Goal: Task Accomplishment & Management: Complete application form

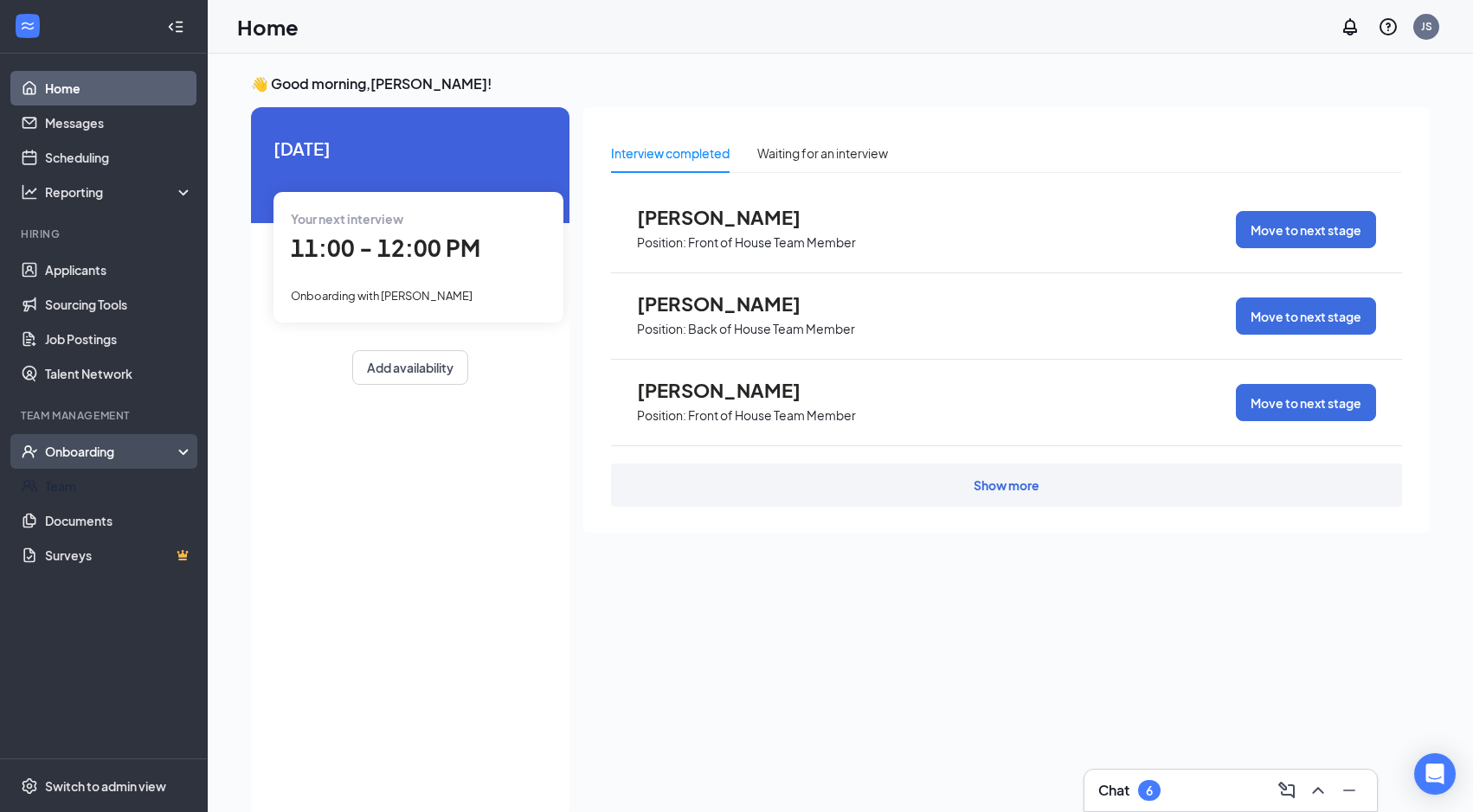
click at [92, 453] on div "Onboarding" at bounding box center [111, 451] width 133 height 17
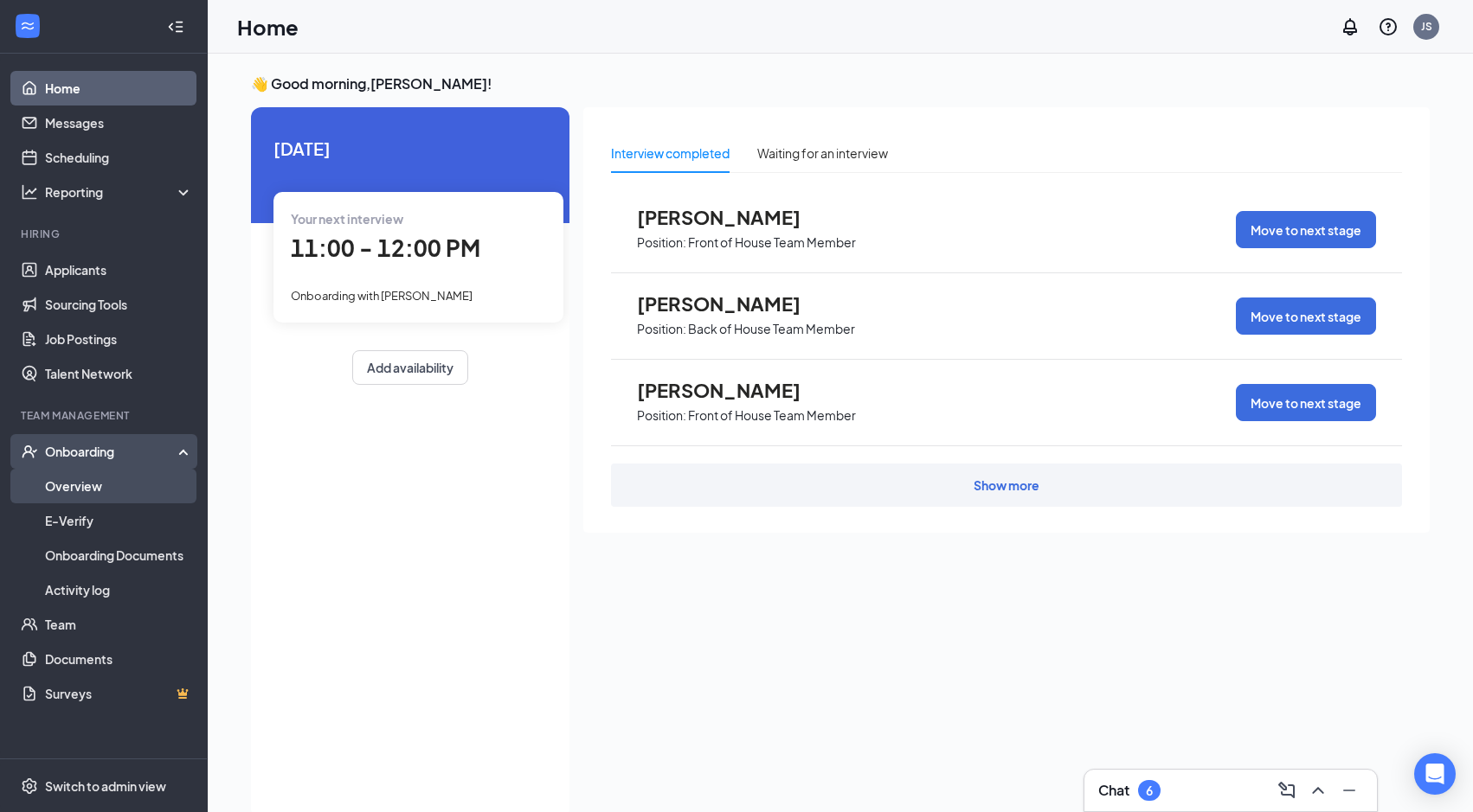
click at [89, 486] on link "Overview" at bounding box center [118, 485] width 148 height 35
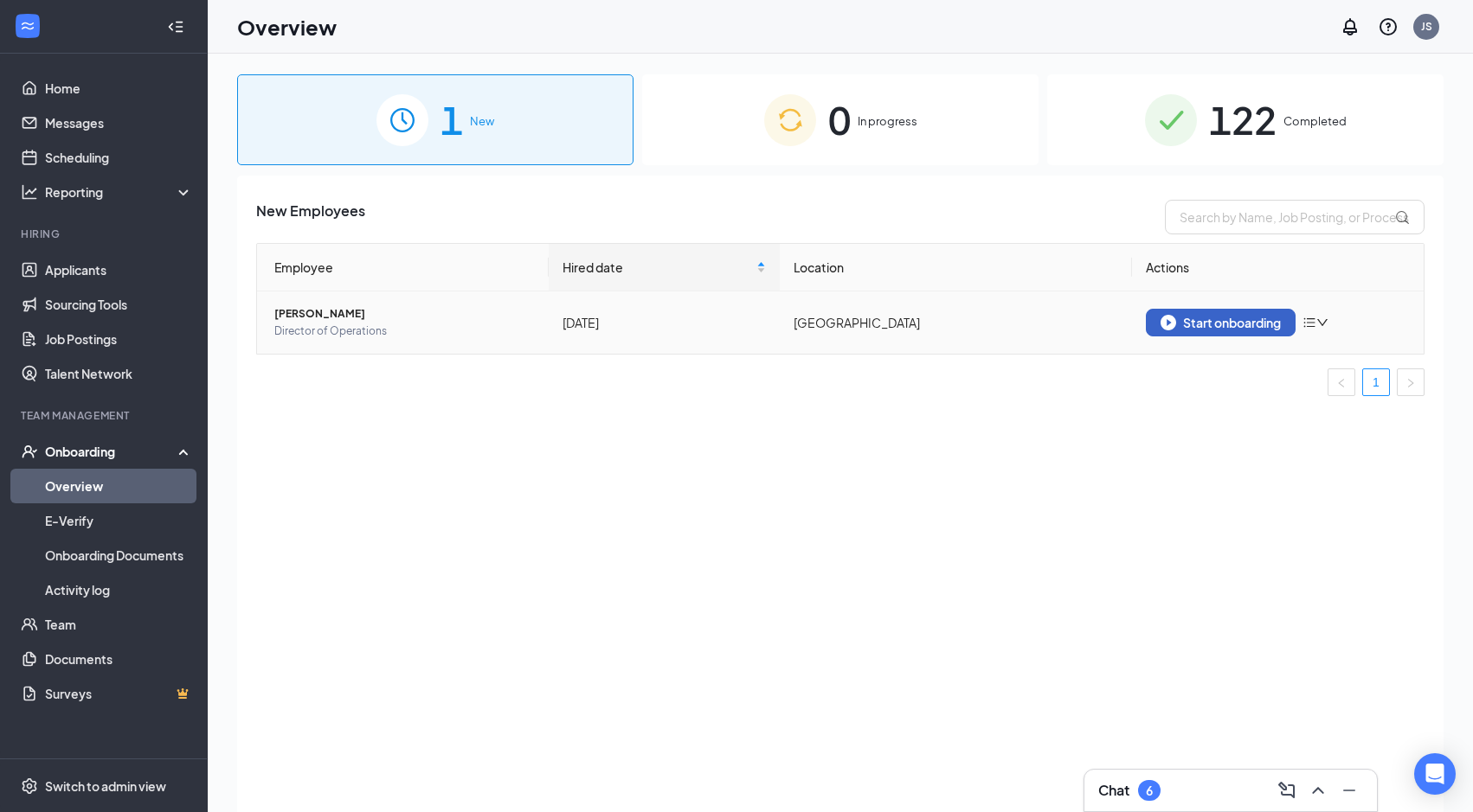
click at [1202, 322] on div "Start onboarding" at bounding box center [1220, 323] width 120 height 16
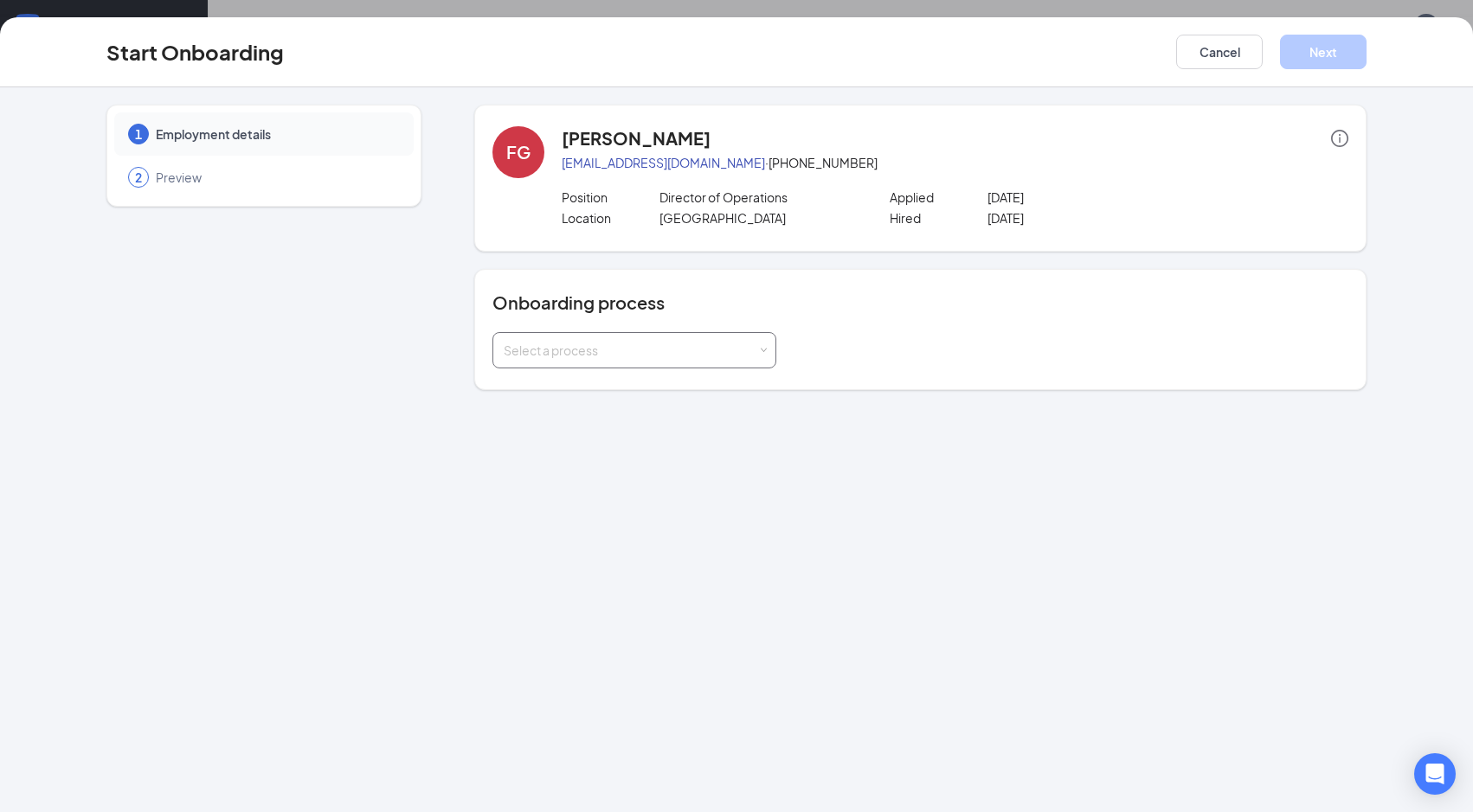
click at [729, 352] on div "Select a process" at bounding box center [630, 349] width 253 height 17
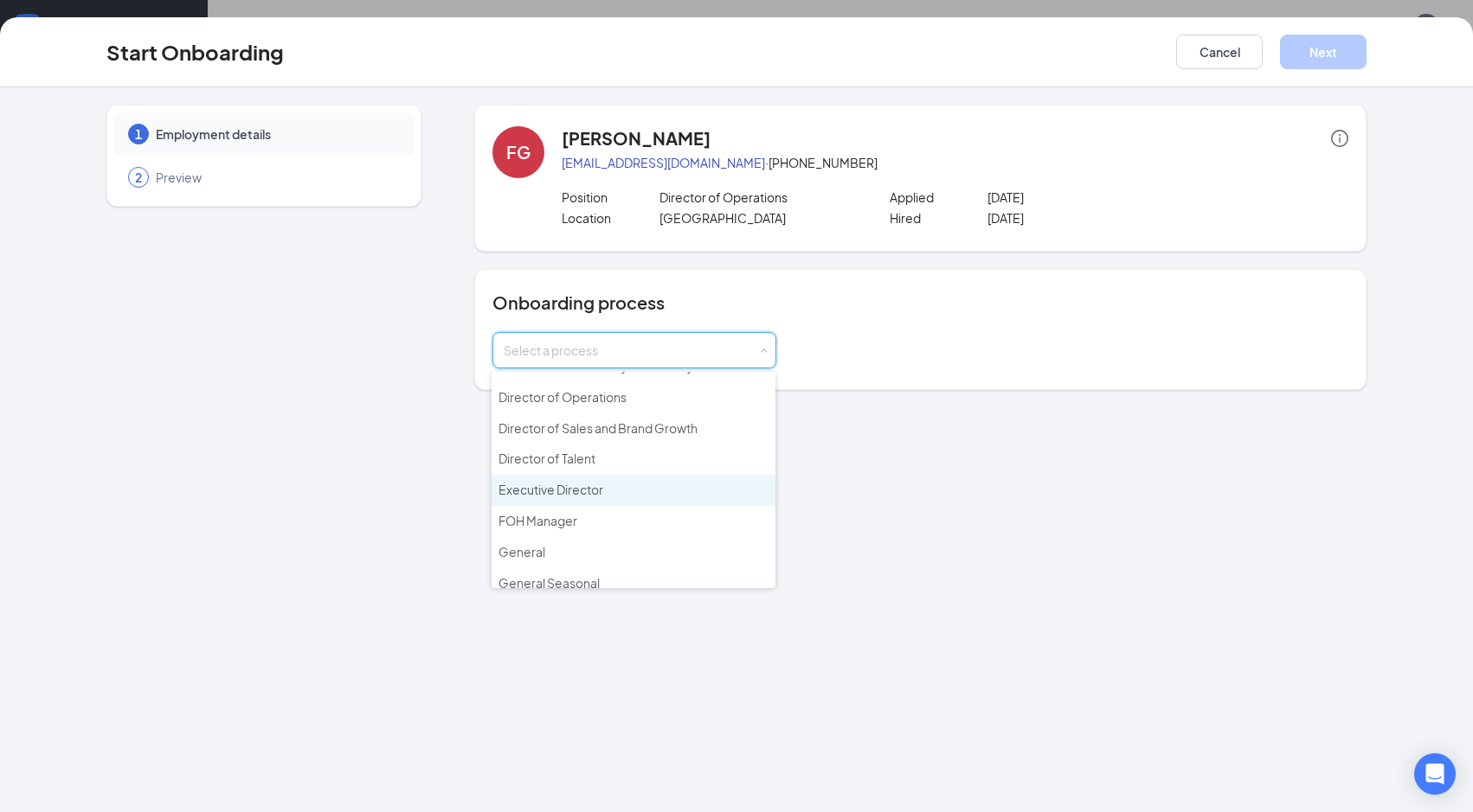
scroll to position [46, 0]
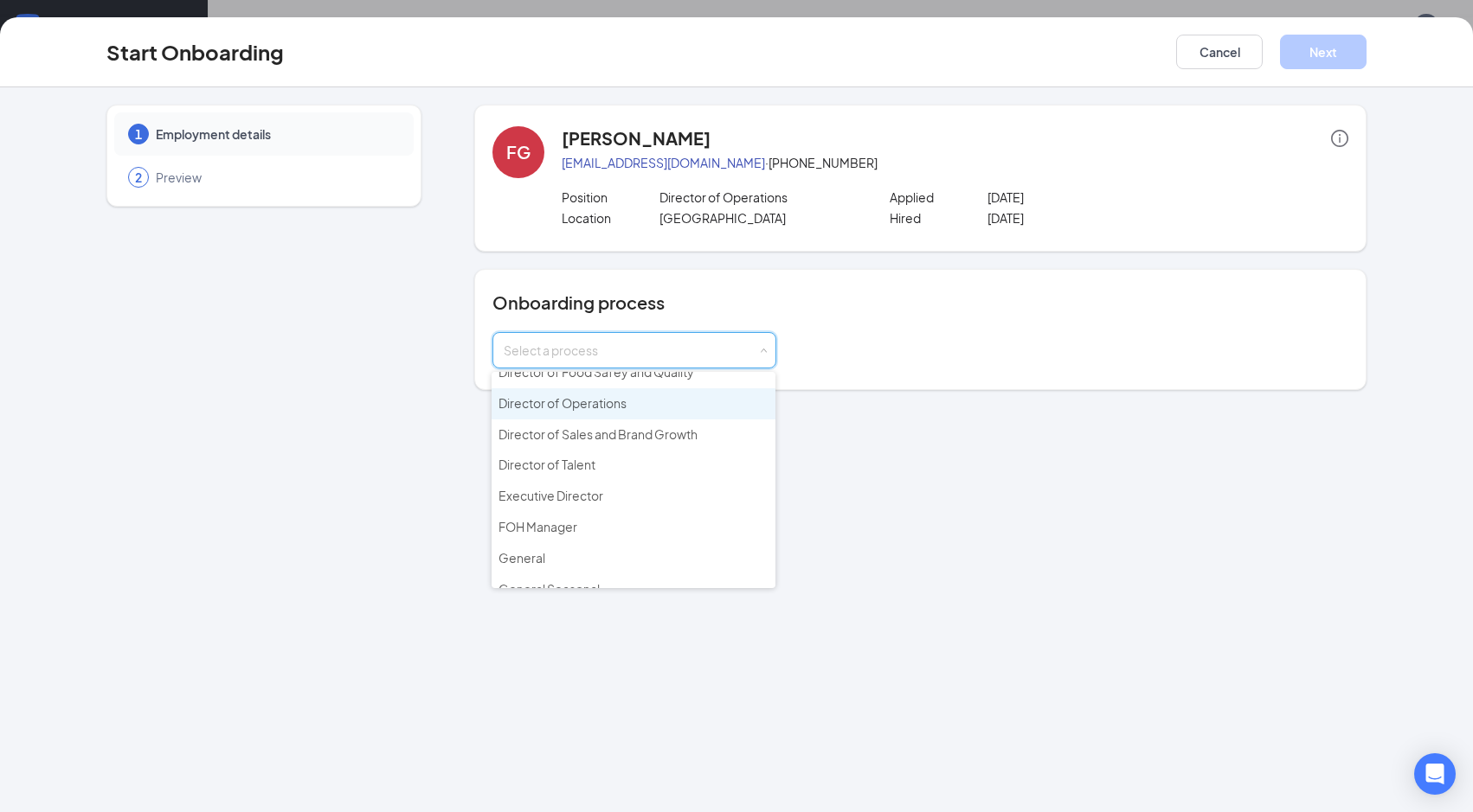
click at [632, 398] on li "Director of Operations" at bounding box center [634, 403] width 284 height 31
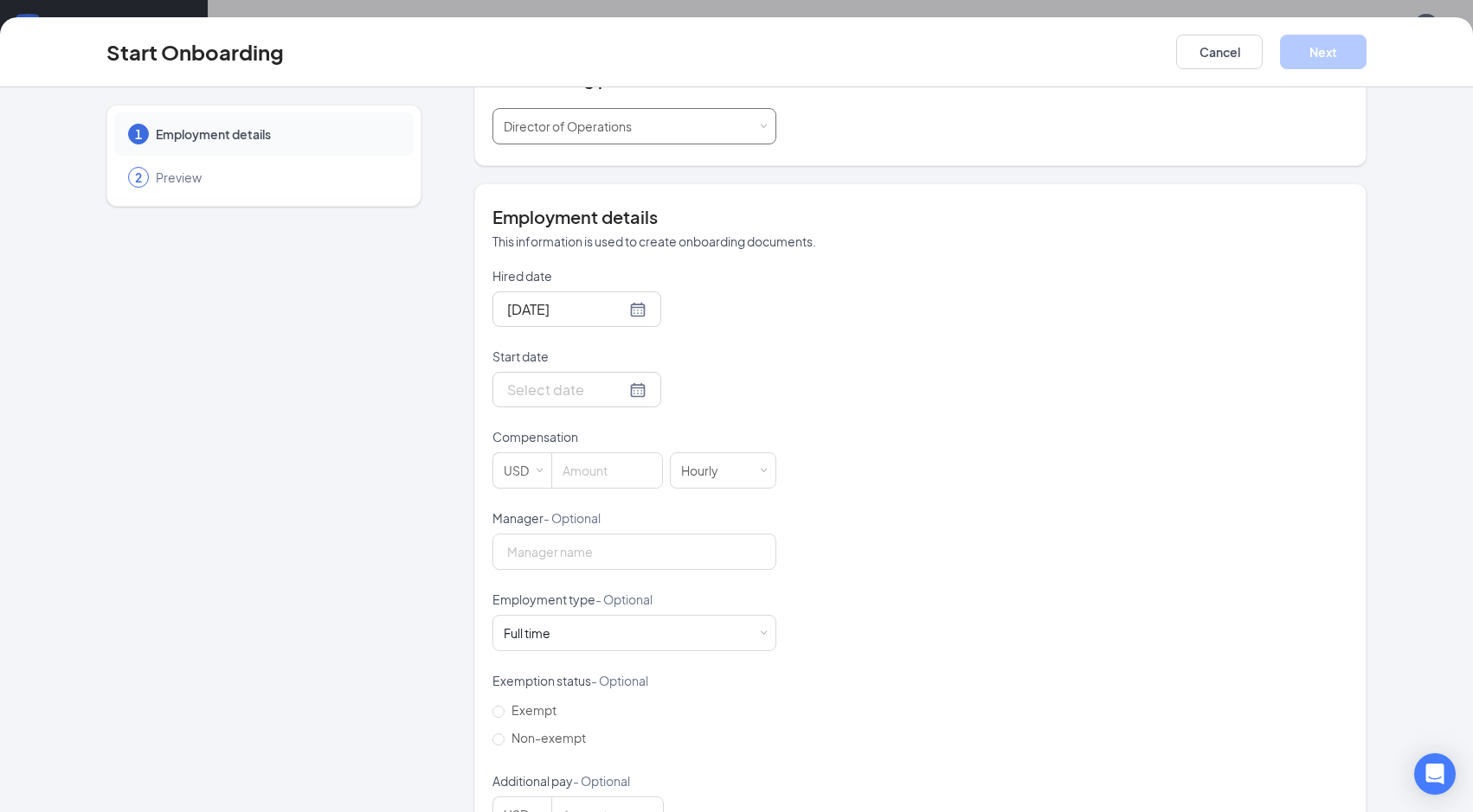
scroll to position [226, 0]
click at [620, 386] on div at bounding box center [576, 387] width 139 height 22
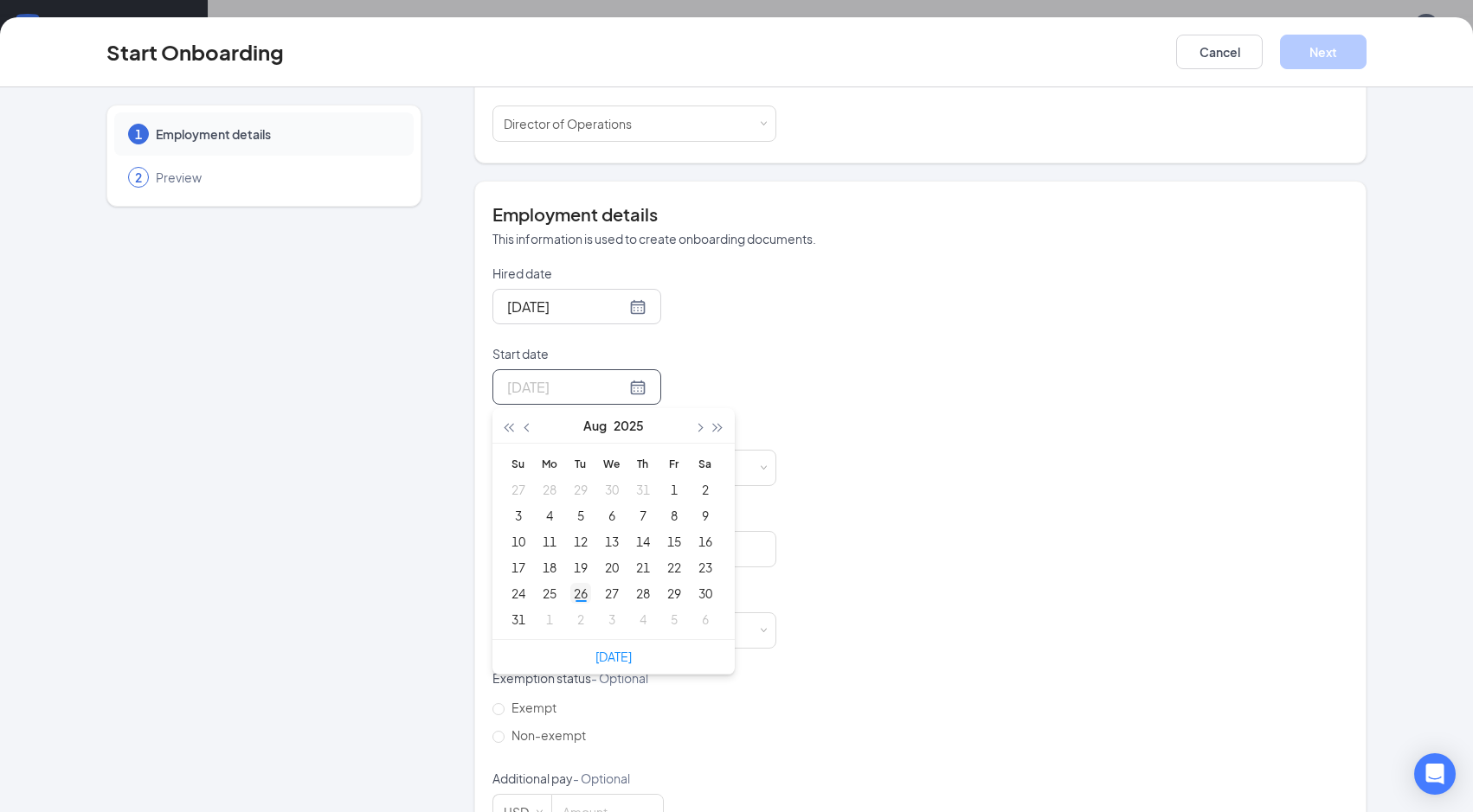
type input "[DATE]"
click at [586, 589] on div "26" at bounding box center [580, 593] width 21 height 21
click at [607, 473] on input at bounding box center [607, 468] width 110 height 35
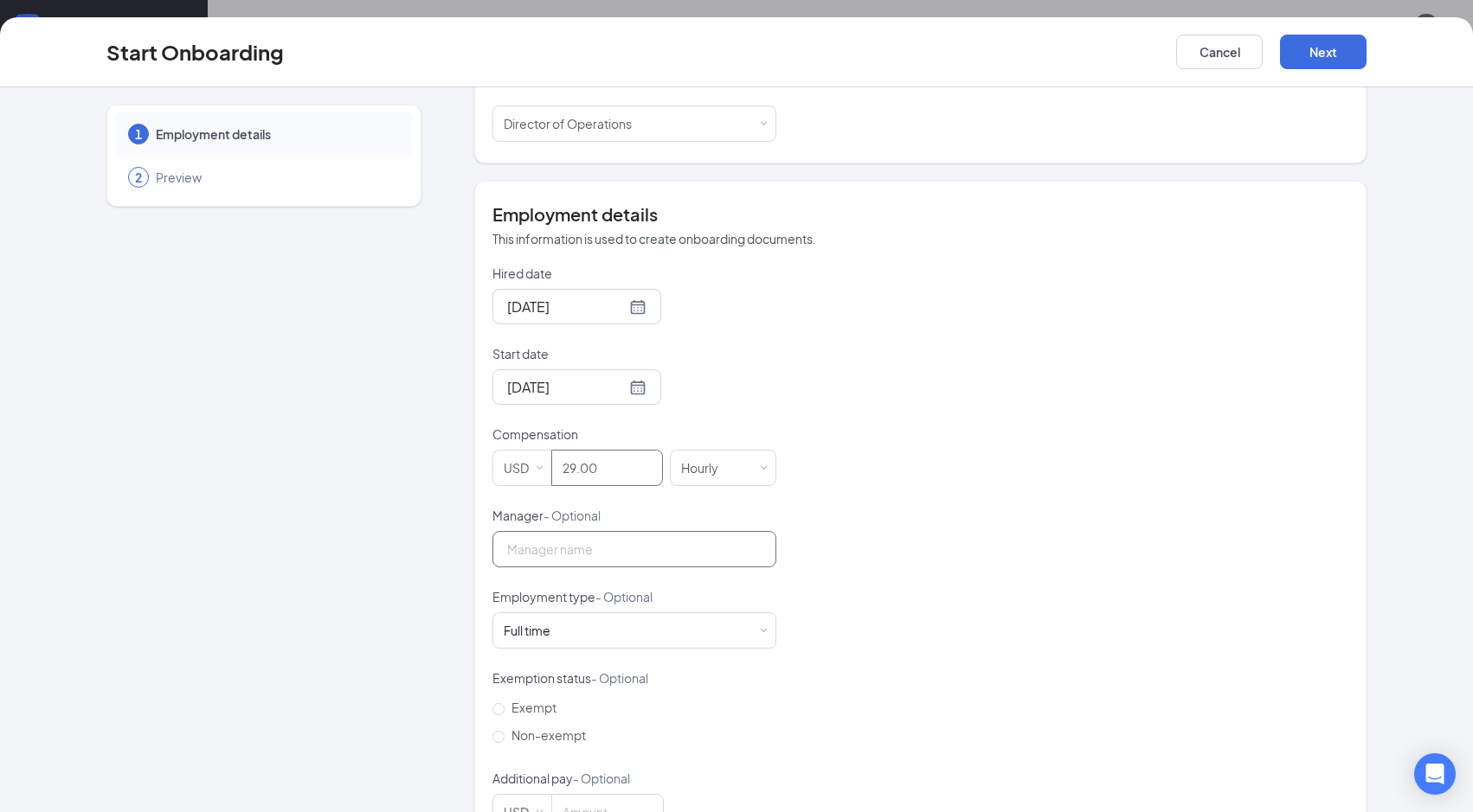
type input "29"
click at [600, 542] on input "Manager - Optional" at bounding box center [635, 549] width 284 height 37
type input "[PERSON_NAME]"
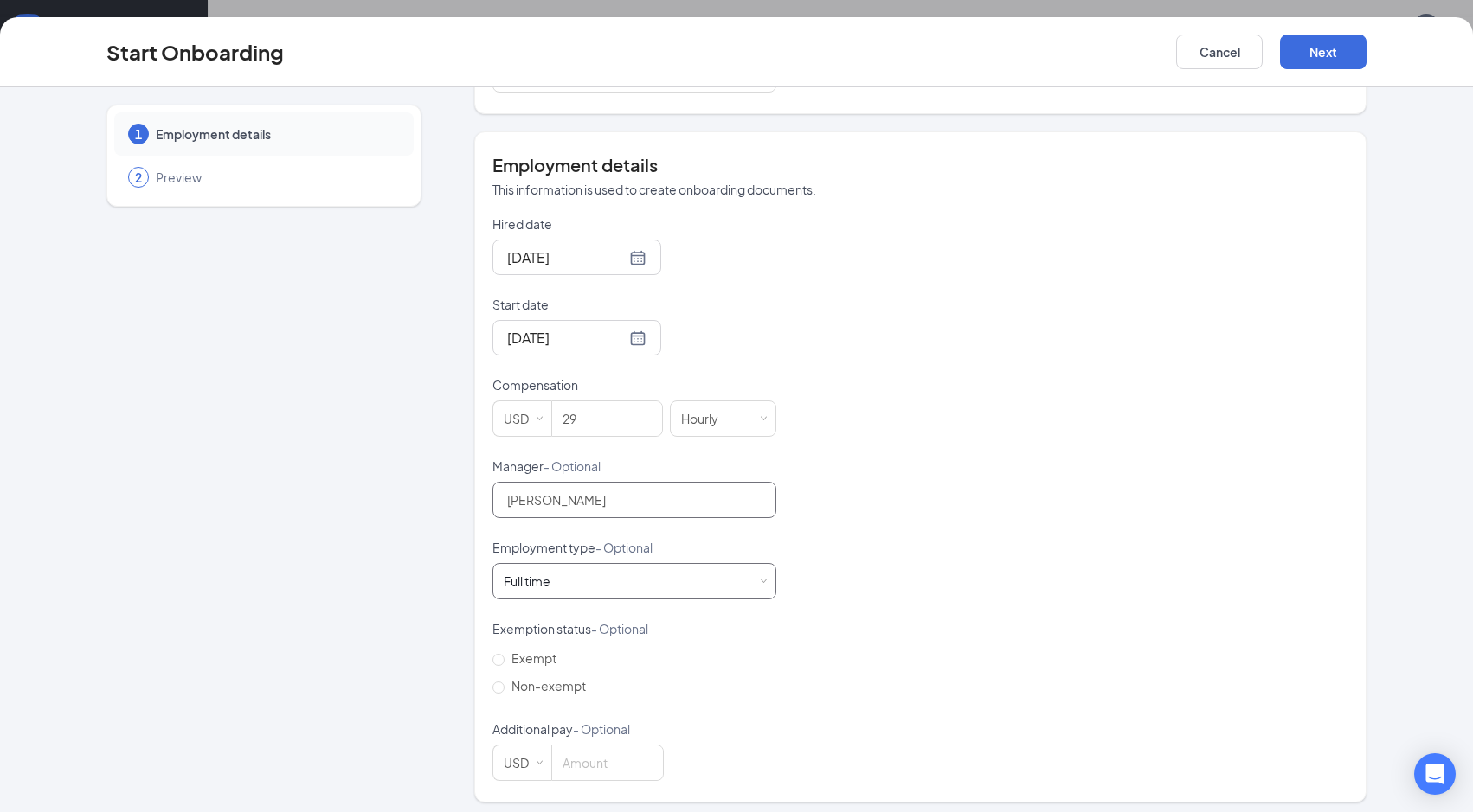
scroll to position [284, 0]
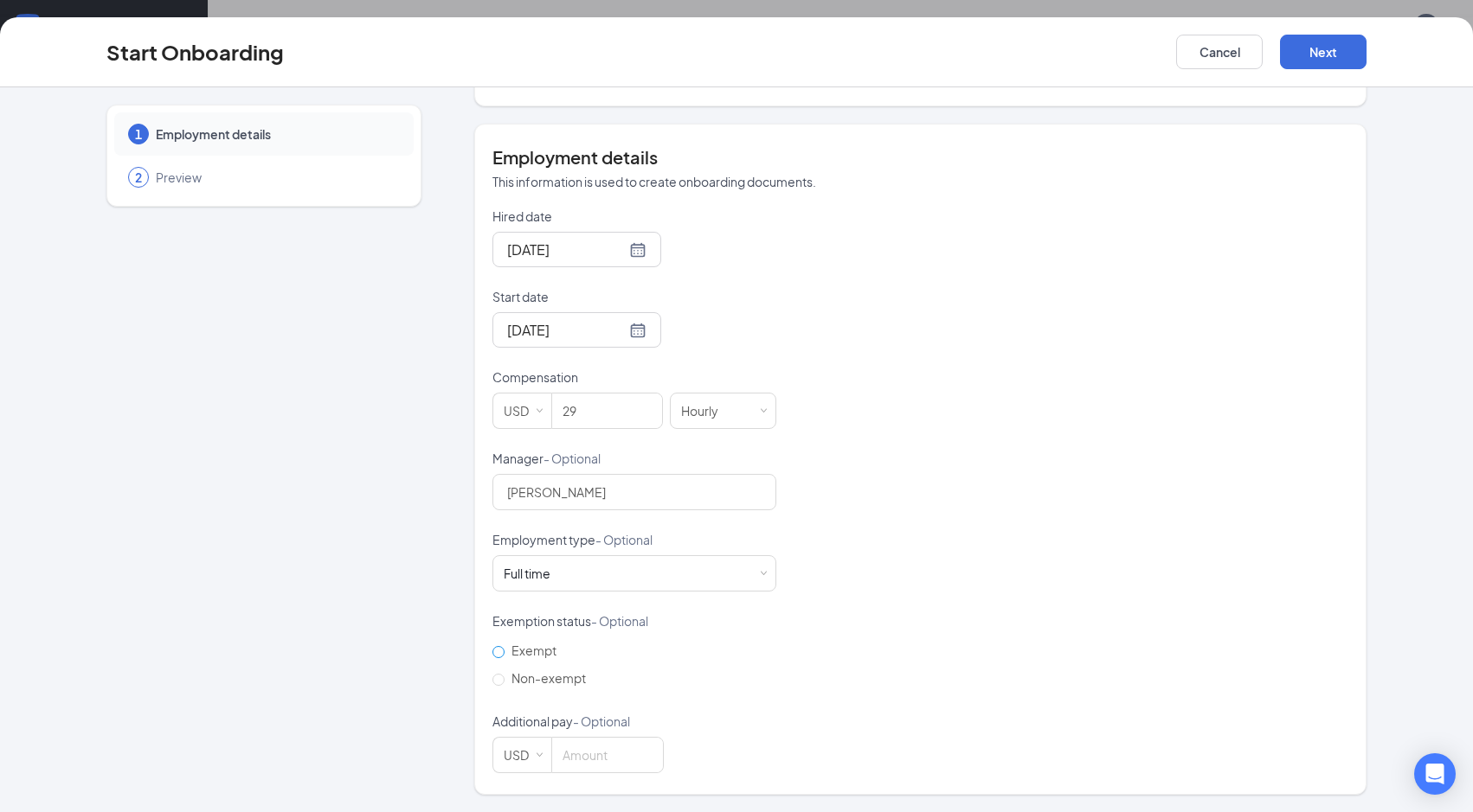
click at [546, 656] on span "Exempt" at bounding box center [533, 650] width 59 height 16
click at [505, 656] on input "Exempt" at bounding box center [499, 652] width 12 height 12
radio input "true"
click at [546, 681] on span "Non-exempt" at bounding box center [548, 678] width 88 height 16
click at [505, 681] on input "Non-exempt" at bounding box center [499, 680] width 12 height 12
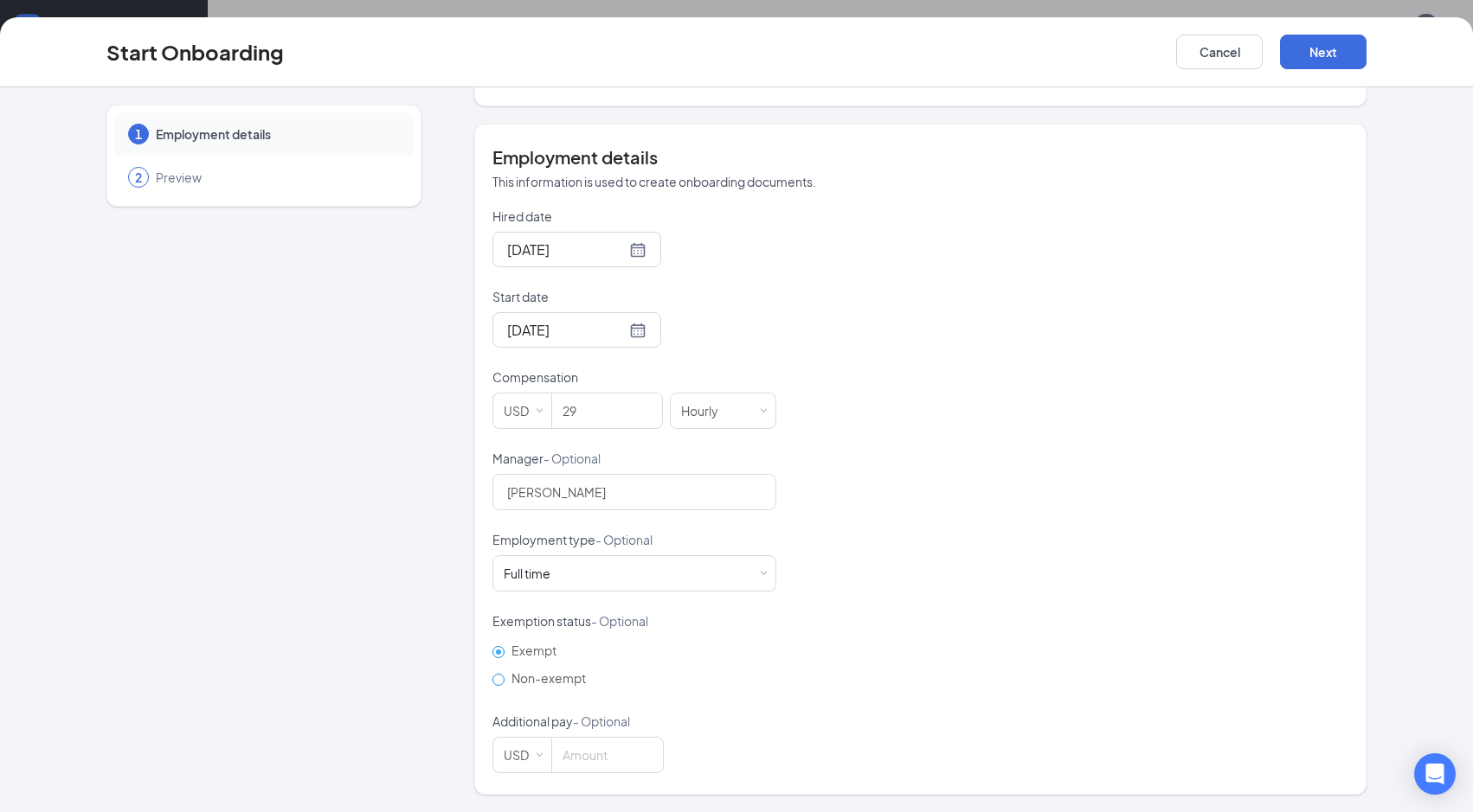
radio input "true"
radio input "false"
